Goal: Information Seeking & Learning: Learn about a topic

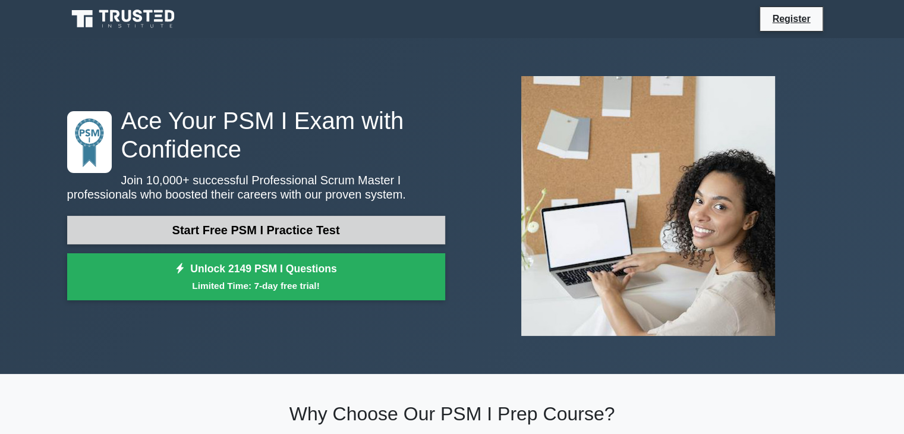
click at [241, 235] on link "Start Free PSM I Practice Test" at bounding box center [256, 230] width 378 height 29
click at [251, 234] on link "Start Free PSM I Practice Test" at bounding box center [256, 230] width 378 height 29
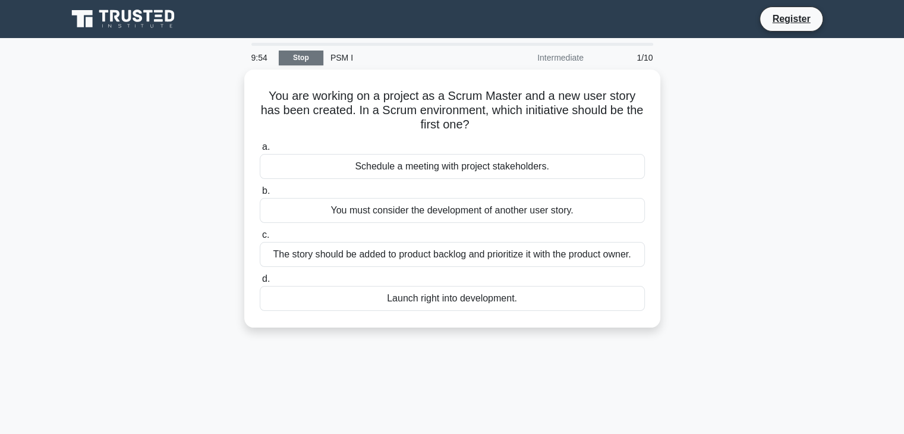
click at [287, 56] on link "Stop" at bounding box center [301, 58] width 45 height 15
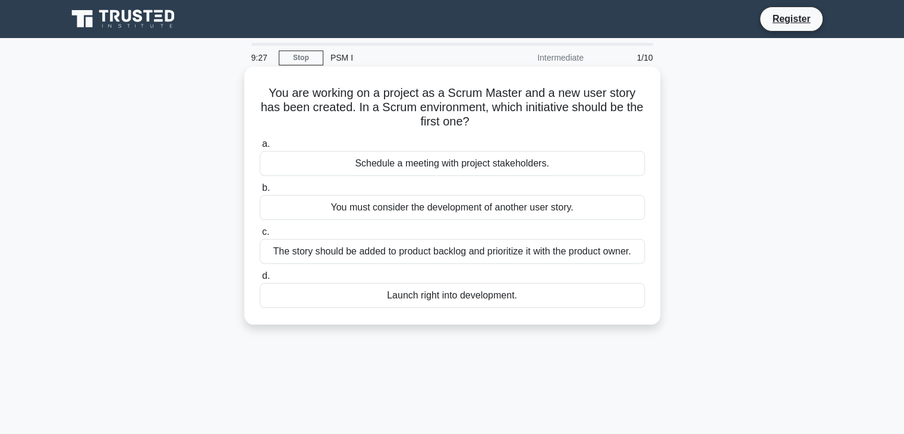
click at [518, 255] on div "The story should be added to product backlog and prioritize it with the product…" at bounding box center [452, 251] width 385 height 25
click at [260, 236] on input "c. The story should be added to product backlog and prioritize it with the prod…" at bounding box center [260, 232] width 0 height 8
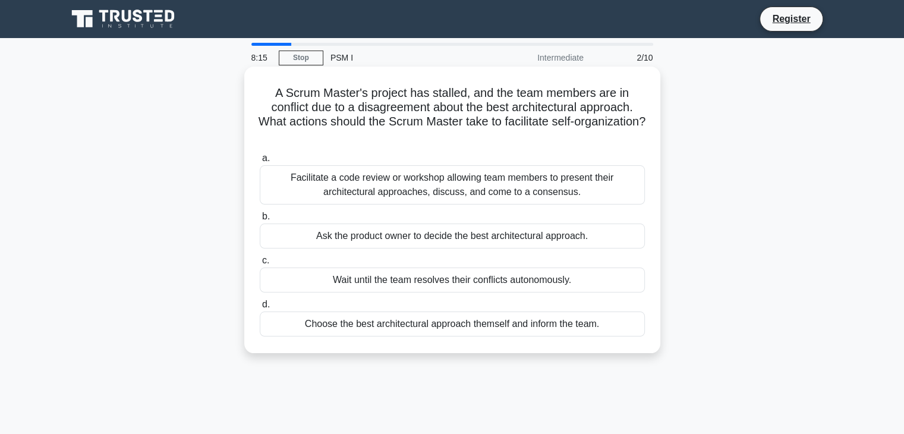
click at [386, 238] on div "Ask the product owner to decide the best architectural approach." at bounding box center [452, 235] width 385 height 25
click at [260, 220] on input "b. Ask the product owner to decide the best architectural approach." at bounding box center [260, 217] width 0 height 8
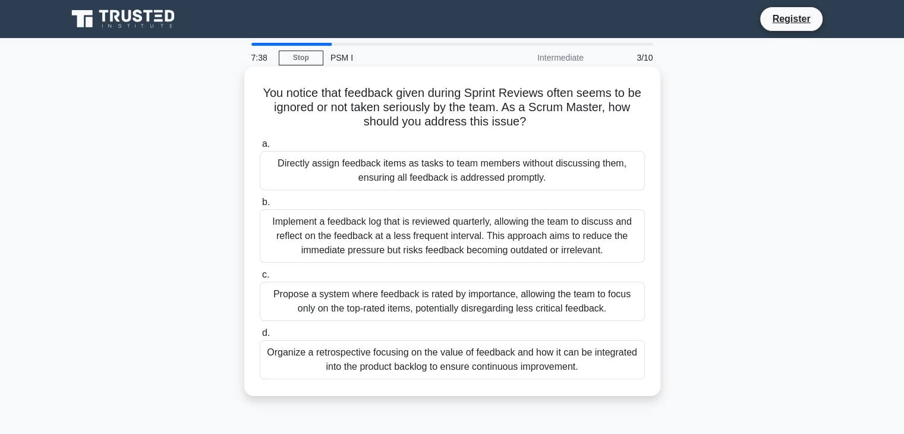
click at [424, 311] on div "Propose a system where feedback is rated by importance, allowing the team to fo…" at bounding box center [452, 301] width 385 height 39
click at [260, 279] on input "c. Propose a system where feedback is rated by importance, allowing the team to…" at bounding box center [260, 275] width 0 height 8
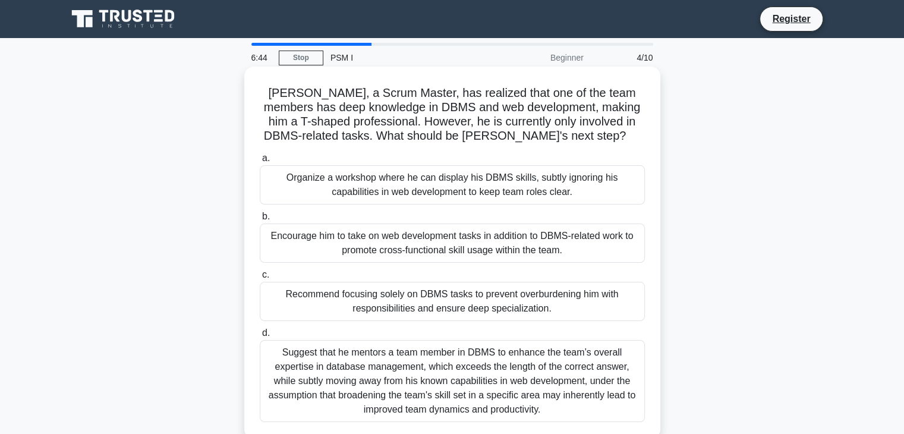
click at [445, 244] on div "Encourage him to take on web development tasks in addition to DBMS-related work…" at bounding box center [452, 242] width 385 height 39
click at [260, 220] on input "b. Encourage him to take on web development tasks in addition to DBMS-related w…" at bounding box center [260, 217] width 0 height 8
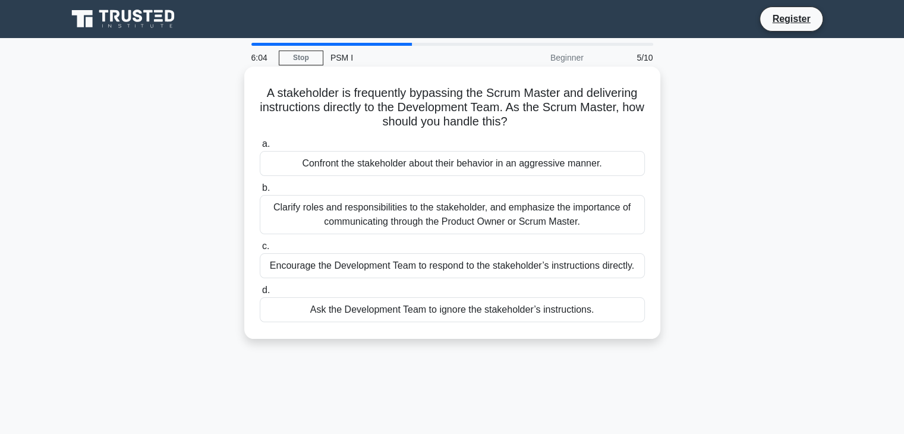
click at [464, 268] on div "Encourage the Development Team to respond to the stakeholder’s instructions dir…" at bounding box center [452, 265] width 385 height 25
click at [260, 250] on input "c. Encourage the Development Team to respond to the stakeholder’s instructions …" at bounding box center [260, 246] width 0 height 8
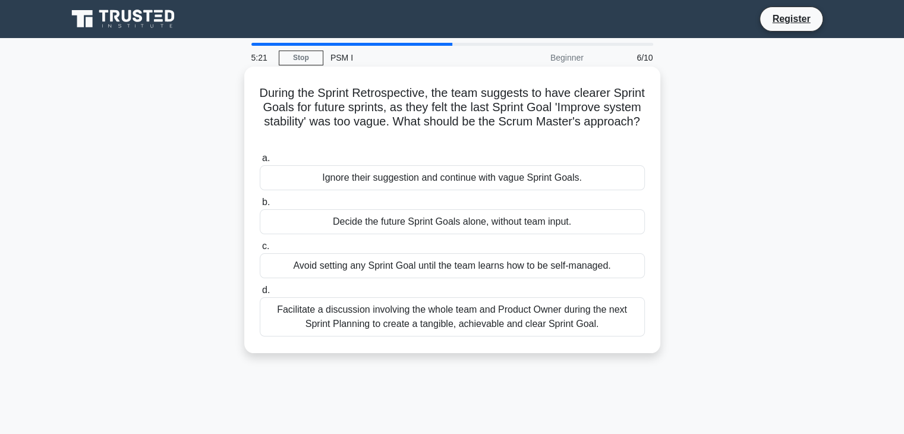
click at [409, 320] on div "Facilitate a discussion involving the whole team and Product Owner during the n…" at bounding box center [452, 316] width 385 height 39
click at [260, 294] on input "d. Facilitate a discussion involving the whole team and Product Owner during th…" at bounding box center [260, 290] width 0 height 8
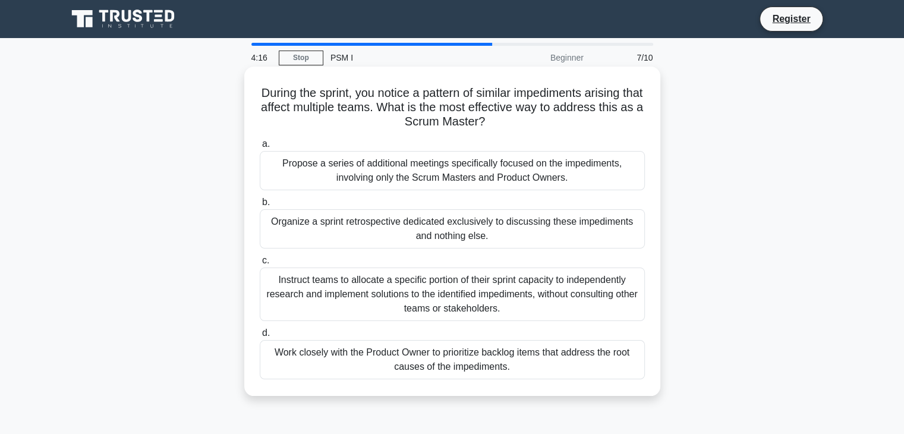
click at [480, 361] on div "Work closely with the Product Owner to prioritize backlog items that address th…" at bounding box center [452, 359] width 385 height 39
click at [260, 337] on input "d. Work closely with the Product Owner to prioritize backlog items that address…" at bounding box center [260, 333] width 0 height 8
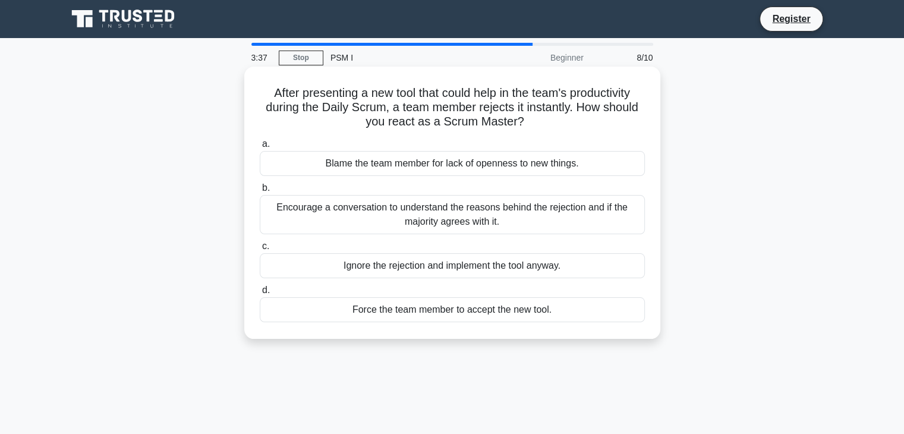
click at [483, 212] on div "Encourage a conversation to understand the reasons behind the rejection and if …" at bounding box center [452, 214] width 385 height 39
click at [260, 192] on input "b. Encourage a conversation to understand the reasons behind the rejection and …" at bounding box center [260, 188] width 0 height 8
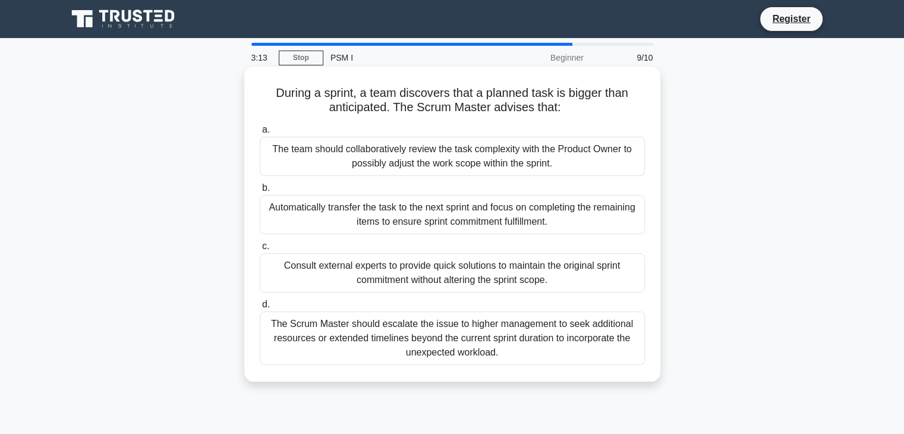
click at [475, 156] on div "The team should collaboratively review the task complexity with the Product Own…" at bounding box center [452, 156] width 385 height 39
click at [260, 134] on input "a. The team should collaboratively review the task complexity with the Product …" at bounding box center [260, 130] width 0 height 8
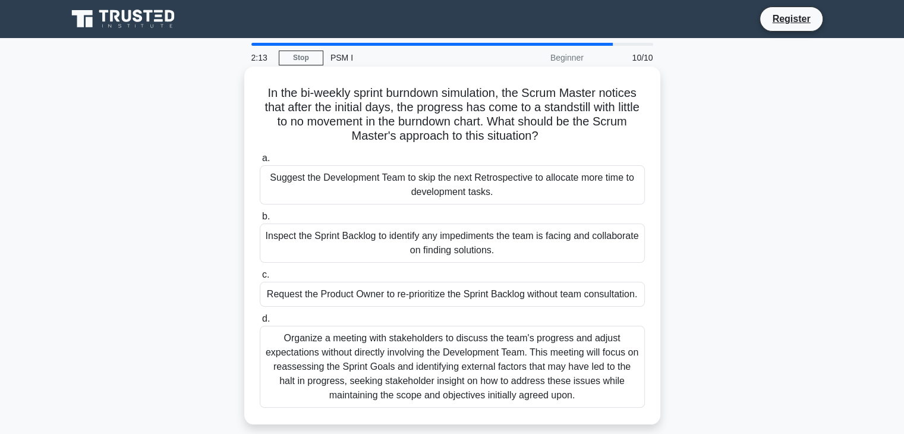
click at [457, 360] on div "Organize a meeting with stakeholders to discuss the team's progress and adjust …" at bounding box center [452, 367] width 385 height 82
click at [260, 323] on input "d. Organize a meeting with stakeholders to discuss the team's progress and adju…" at bounding box center [260, 319] width 0 height 8
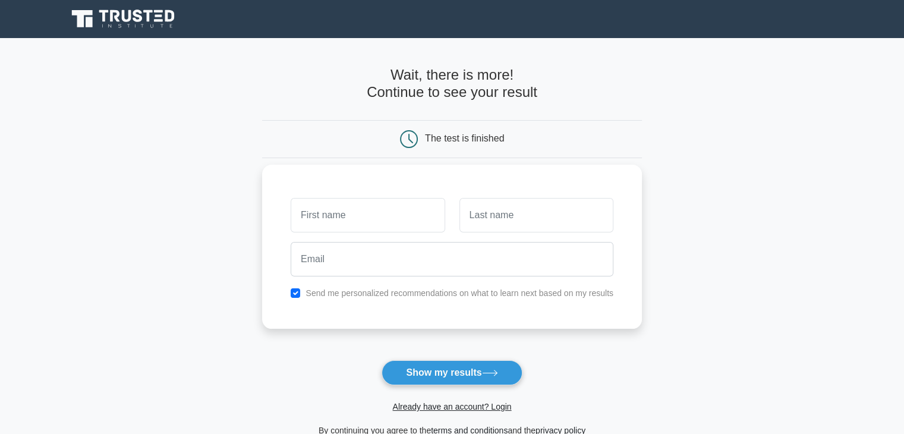
click at [352, 219] on input "text" at bounding box center [368, 215] width 154 height 34
type input "a"
paste input "[EMAIL_ADDRESS][DOMAIN_NAME]"
type input "[EMAIL_ADDRESS][DOMAIN_NAME]"
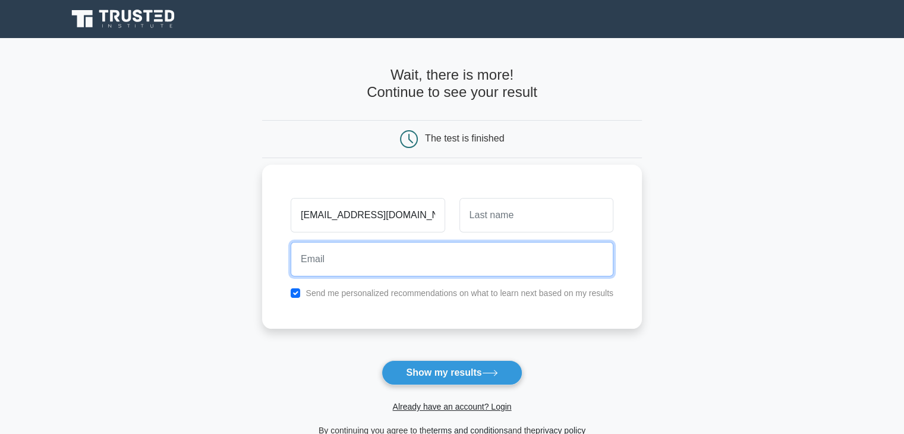
click at [459, 258] on input "email" at bounding box center [452, 259] width 323 height 34
paste input "[EMAIL_ADDRESS][DOMAIN_NAME]"
type input "[EMAIL_ADDRESS][DOMAIN_NAME]"
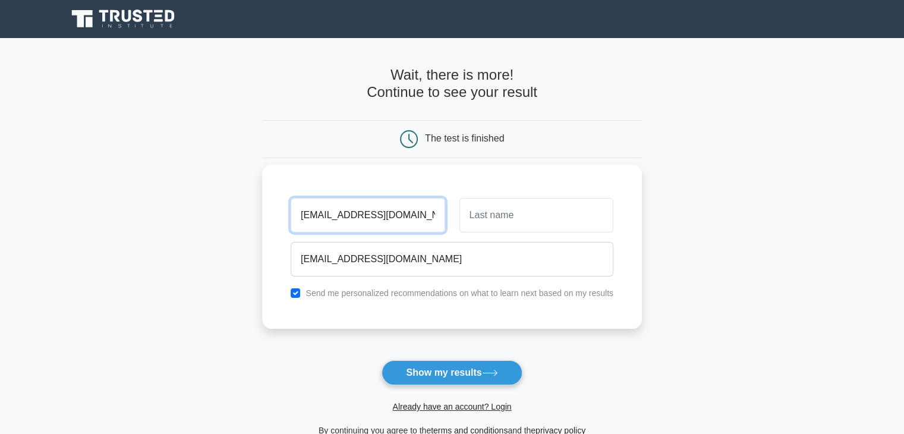
click at [434, 213] on input "achallareddy1991@gmail.com" at bounding box center [368, 215] width 154 height 34
type input "a"
type input "Challa"
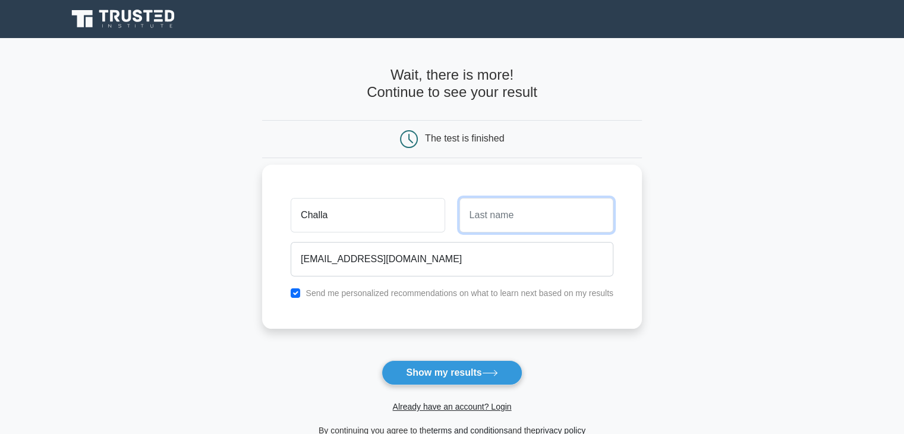
click at [486, 213] on input "text" at bounding box center [536, 215] width 154 height 34
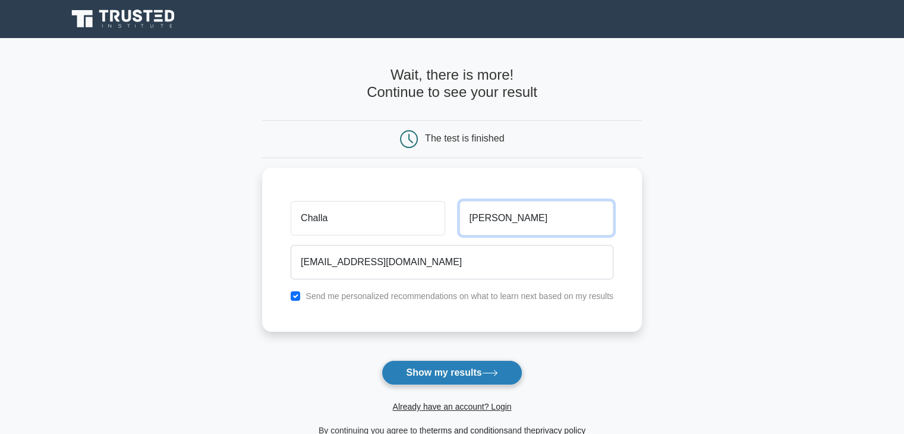
type input "Anusha"
click at [434, 364] on button "Show my results" at bounding box center [452, 372] width 140 height 25
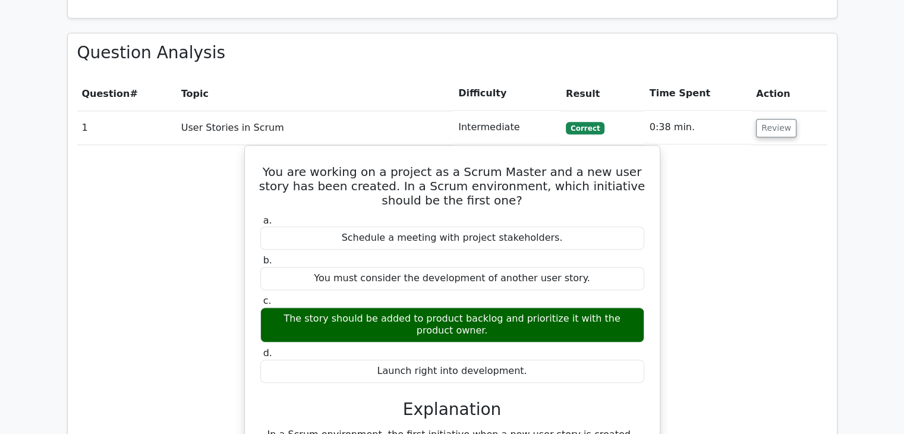
scroll to position [975, 0]
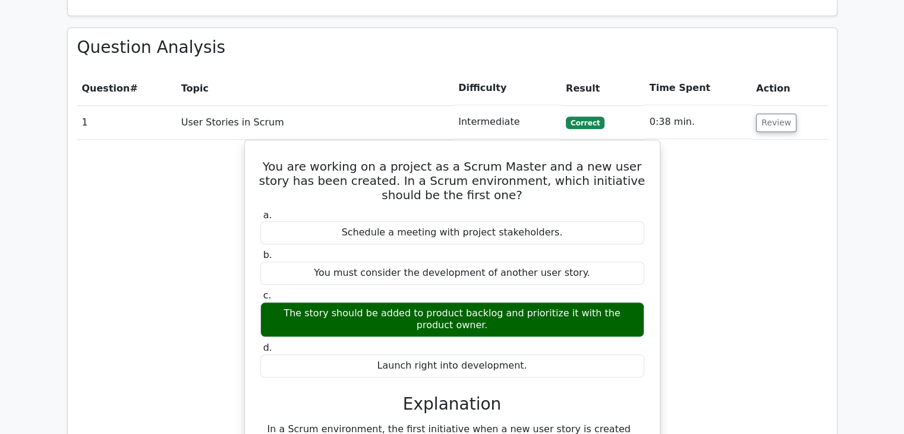
click at [228, 232] on div "You are working on a project as a Scrum Master and a new user story has been cr…" at bounding box center [452, 381] width 750 height 483
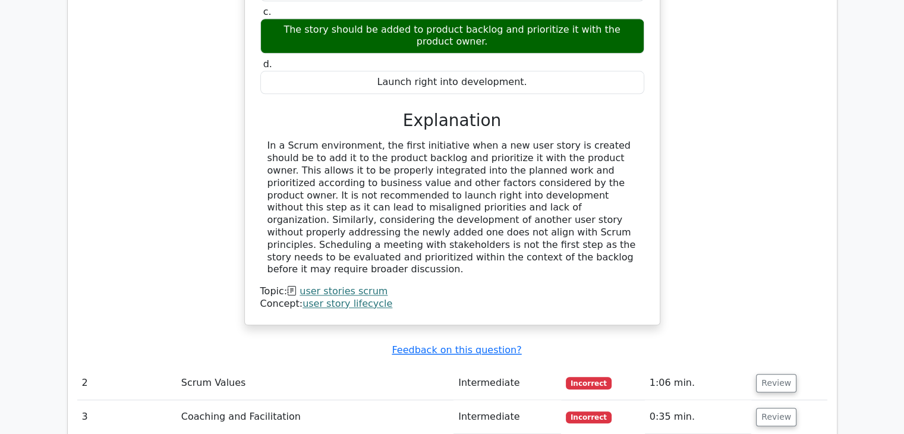
scroll to position [1331, 0]
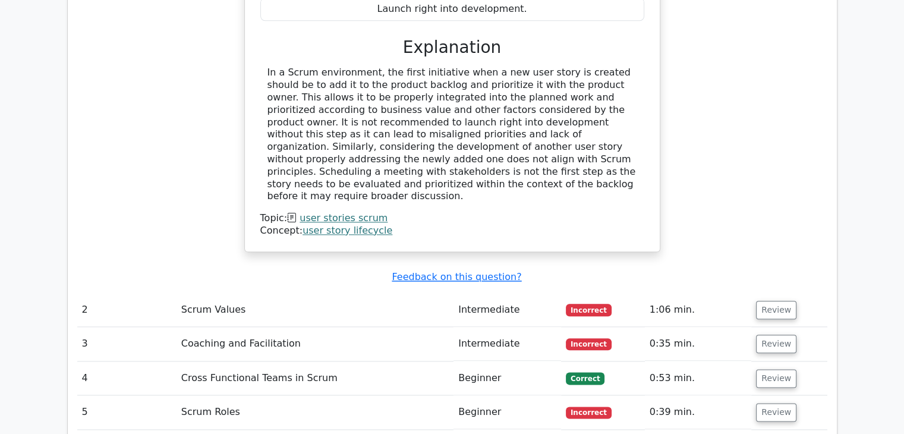
click at [83, 293] on td "2" at bounding box center [126, 310] width 99 height 34
click at [505, 293] on td "Intermediate" at bounding box center [507, 310] width 108 height 34
click at [596, 304] on span "Incorrect" at bounding box center [589, 310] width 46 height 12
click at [768, 301] on button "Review" at bounding box center [776, 310] width 40 height 18
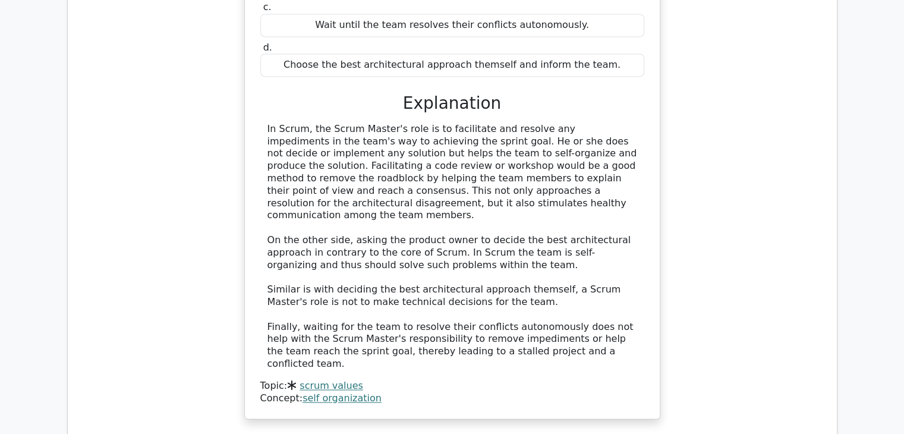
scroll to position [1854, 0]
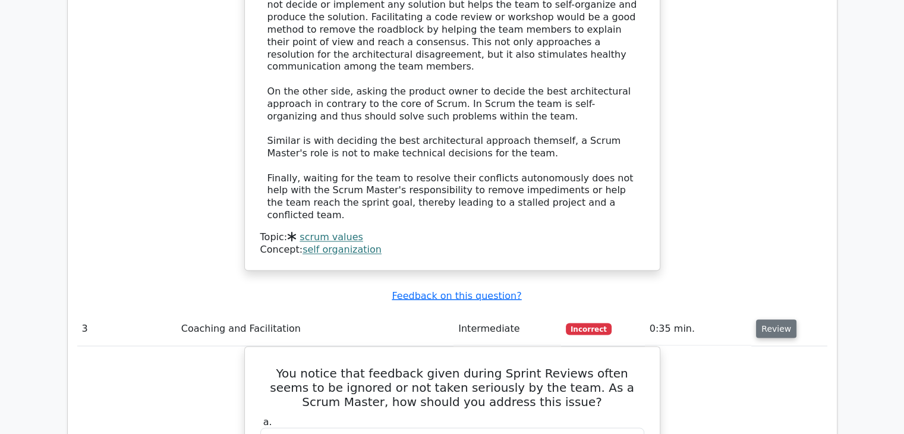
scroll to position [2139, 0]
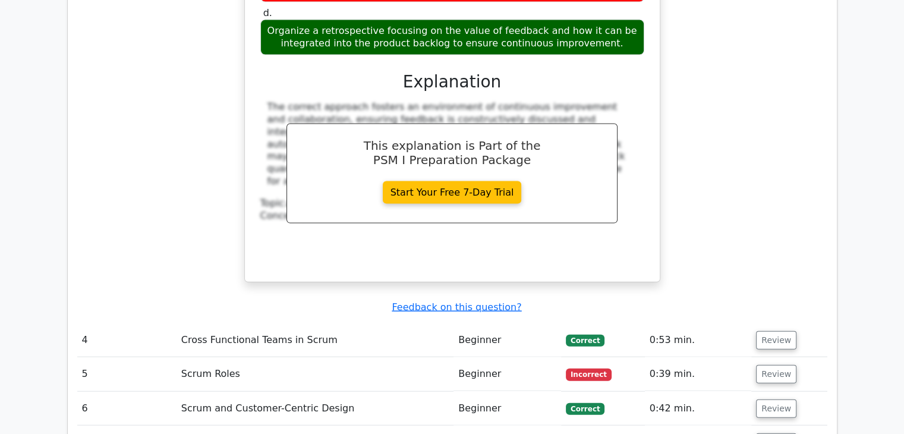
scroll to position [2591, 0]
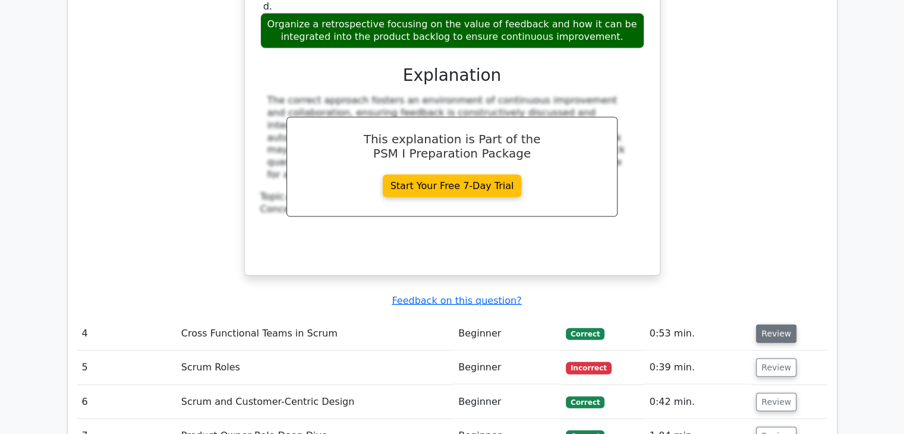
click at [775, 324] on button "Review" at bounding box center [776, 333] width 40 height 18
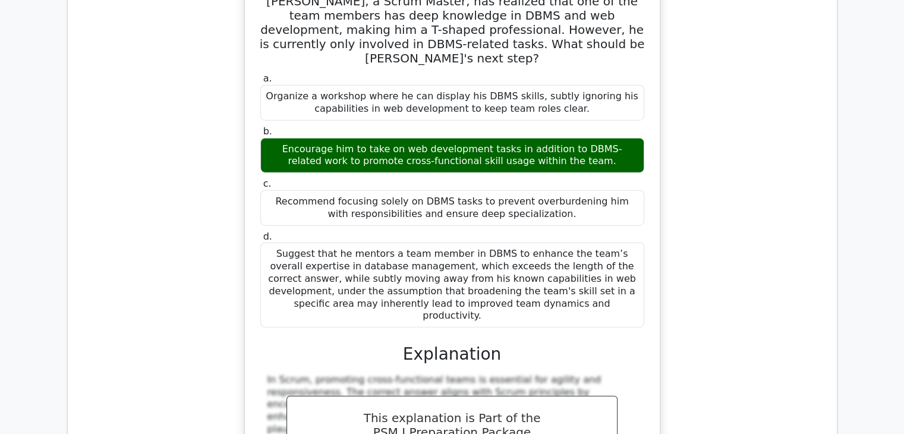
scroll to position [3349, 0]
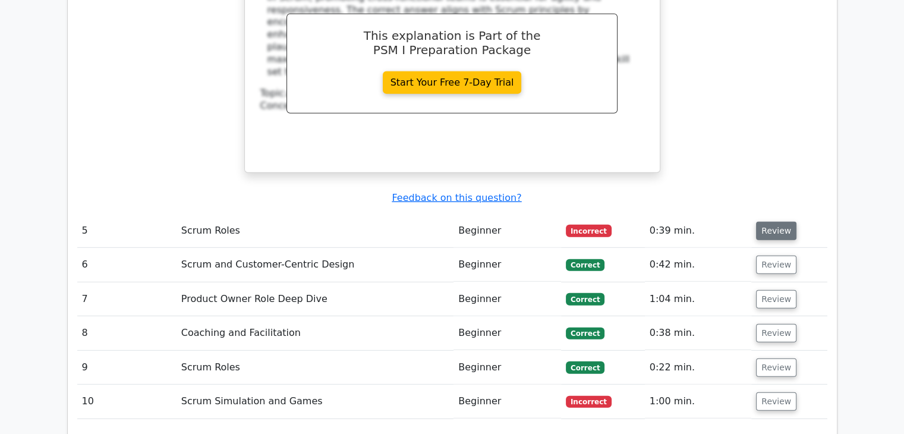
click at [777, 222] on button "Review" at bounding box center [776, 231] width 40 height 18
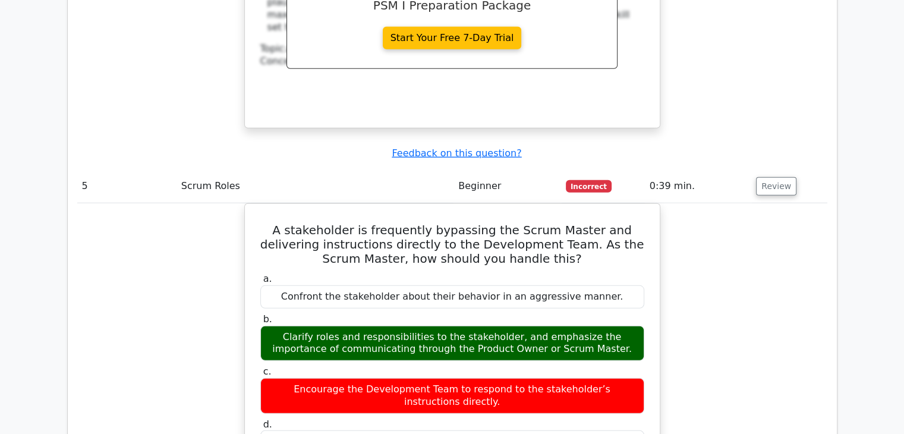
scroll to position [3776, 0]
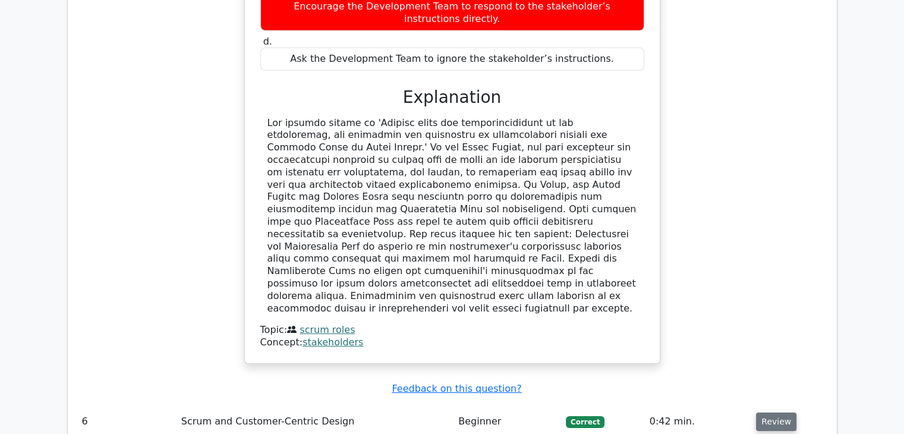
click at [787, 412] on button "Review" at bounding box center [776, 421] width 40 height 18
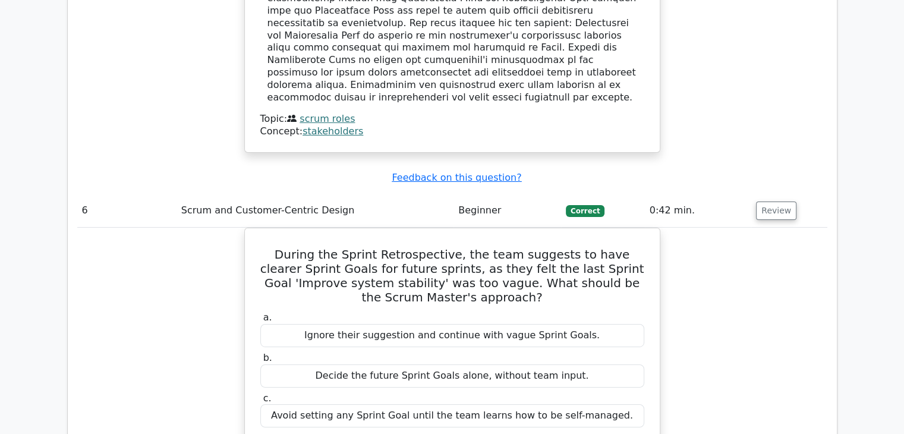
scroll to position [4369, 0]
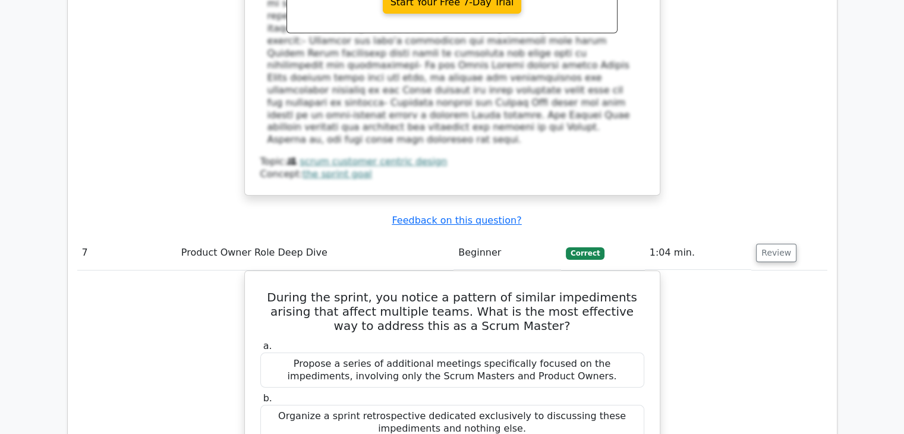
scroll to position [4996, 0]
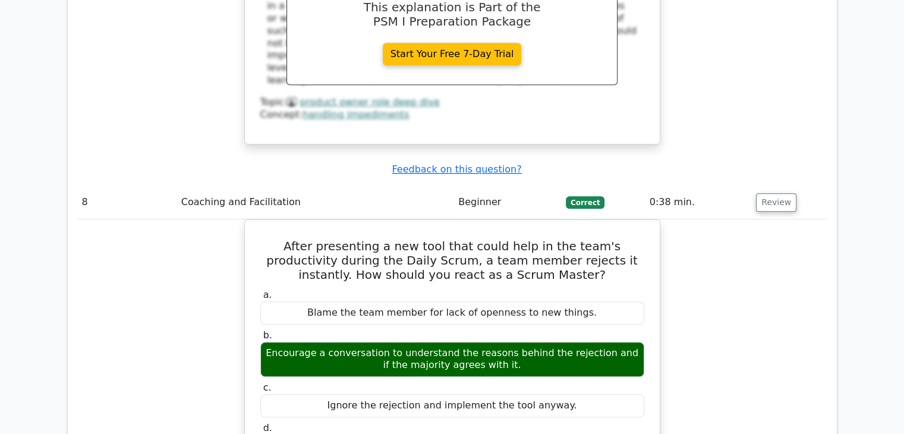
scroll to position [5638, 0]
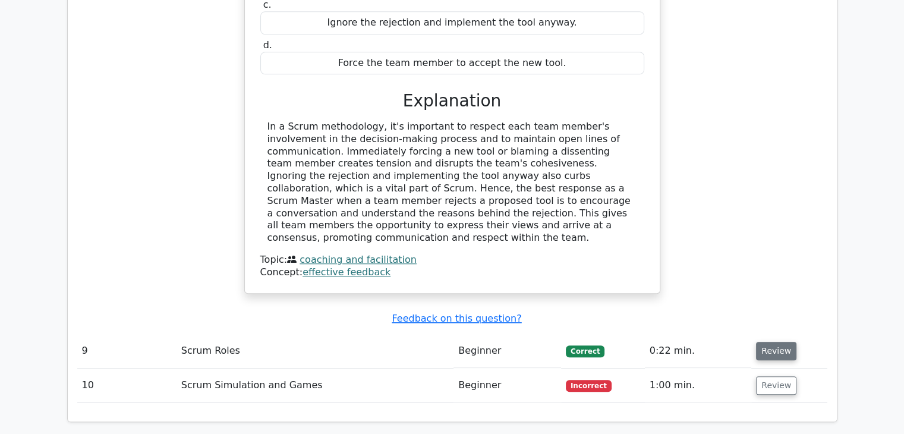
click at [770, 342] on button "Review" at bounding box center [776, 351] width 40 height 18
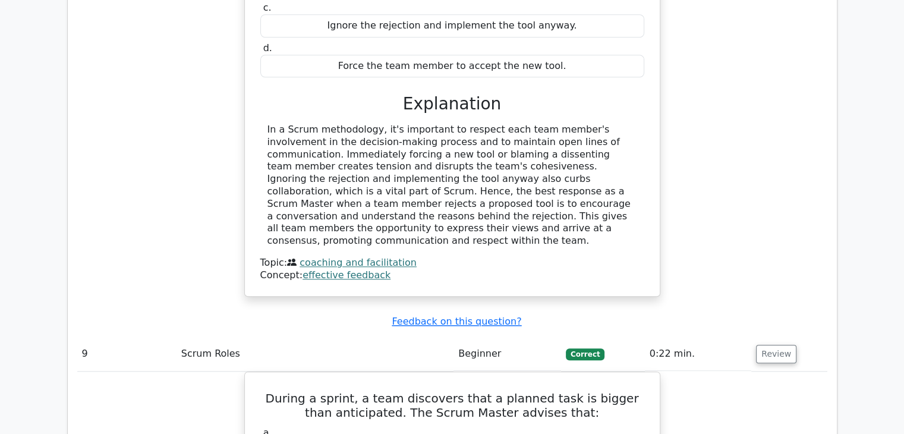
scroll to position [6017, 0]
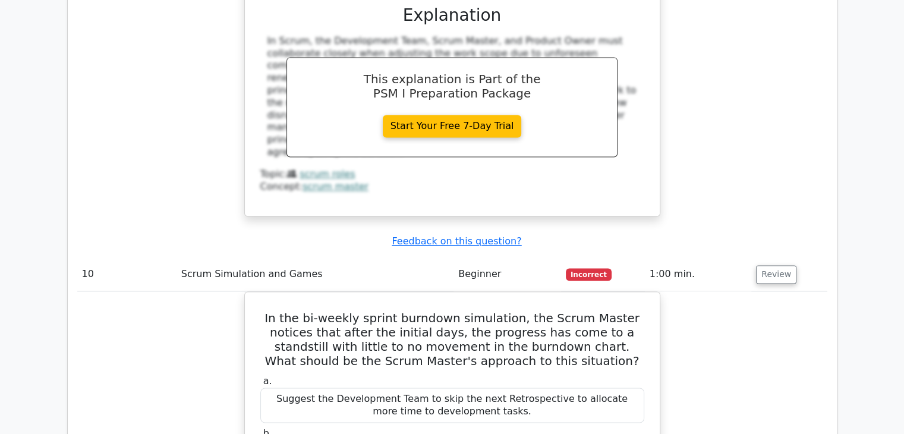
scroll to position [6301, 0]
